Goal: Navigation & Orientation: Find specific page/section

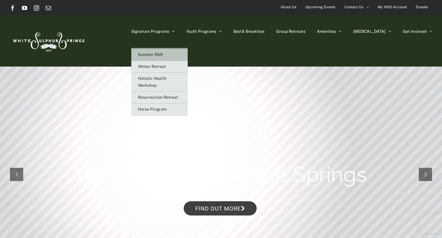
click at [163, 57] on span "Summer R&R" at bounding box center [150, 54] width 25 height 5
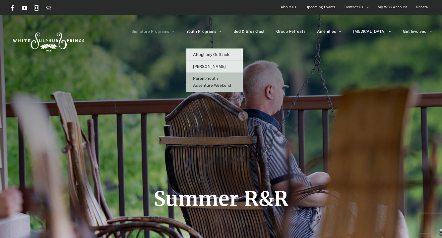
click at [231, 84] on span "Parent-Youth Adventure Weekend" at bounding box center [212, 82] width 38 height 12
